Goal: Find specific page/section: Find specific page/section

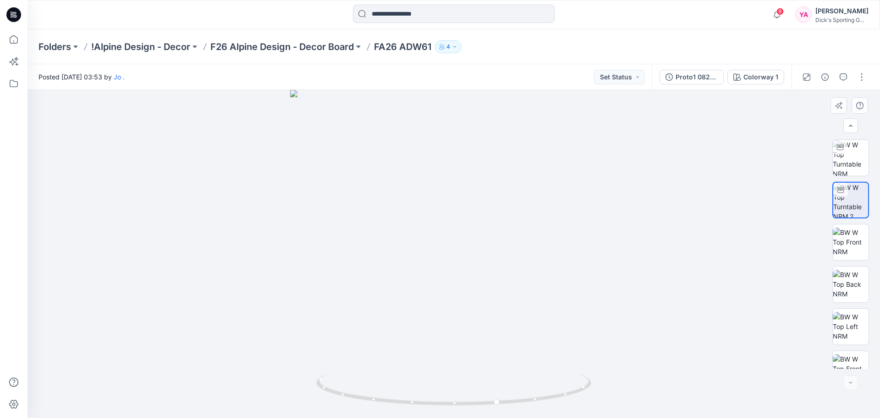
scroll to position [103, 0]
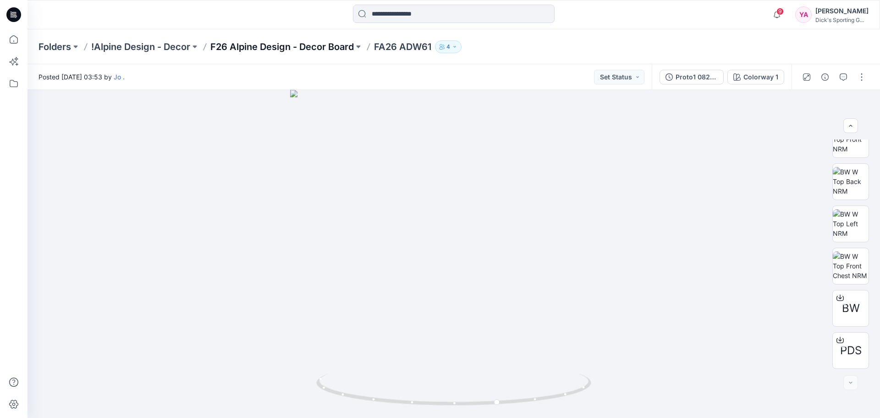
click at [281, 47] on p "F26 Alpine Design - Decor Board" at bounding box center [281, 46] width 143 height 13
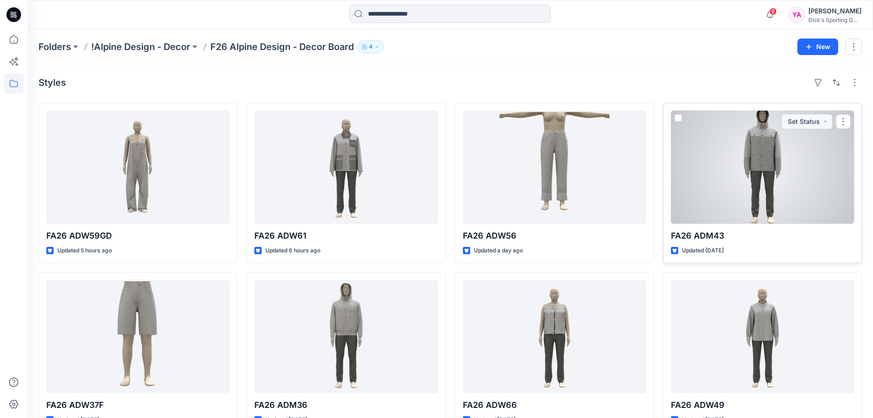
click at [684, 201] on div at bounding box center [762, 166] width 183 height 113
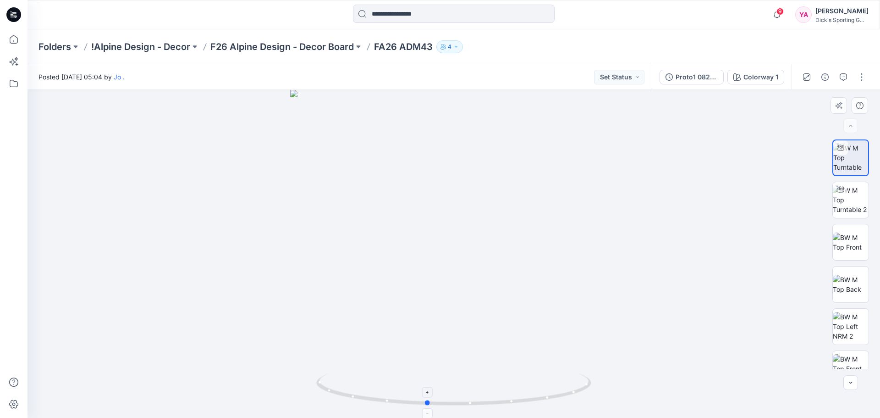
drag, startPoint x: 453, startPoint y: 403, endPoint x: 426, endPoint y: 395, distance: 28.1
click at [426, 395] on icon at bounding box center [454, 390] width 277 height 34
click at [430, 406] on icon at bounding box center [454, 390] width 277 height 34
drag, startPoint x: 430, startPoint y: 406, endPoint x: 472, endPoint y: 391, distance: 45.2
click at [472, 391] on icon at bounding box center [454, 390] width 277 height 34
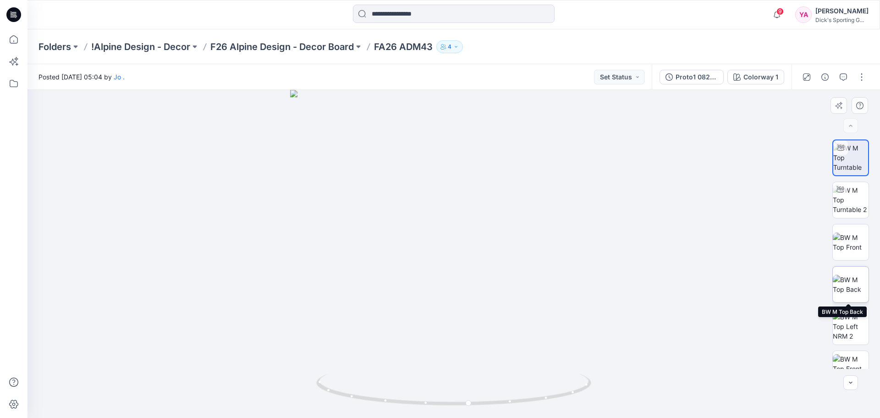
click at [845, 278] on img at bounding box center [851, 284] width 36 height 19
click at [849, 277] on img at bounding box center [850, 284] width 35 height 19
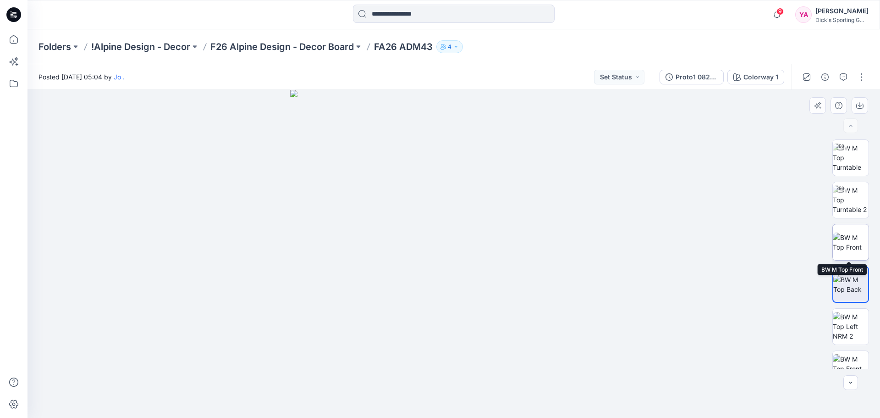
click at [849, 242] on img at bounding box center [851, 241] width 36 height 19
click at [859, 193] on img at bounding box center [851, 199] width 36 height 29
drag, startPoint x: 454, startPoint y: 404, endPoint x: 607, endPoint y: 387, distance: 153.6
click at [607, 387] on div at bounding box center [454, 254] width 853 height 328
